Goal: Navigation & Orientation: Go to known website

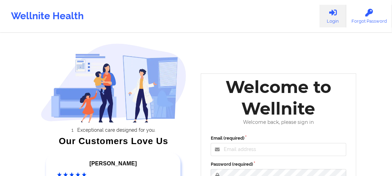
click at [329, 16] on link "Login" at bounding box center [333, 16] width 27 height 23
click at [331, 17] on link "Login" at bounding box center [333, 16] width 27 height 23
click at [336, 15] on icon at bounding box center [333, 13] width 9 height 8
